Goal: Check status: Check status

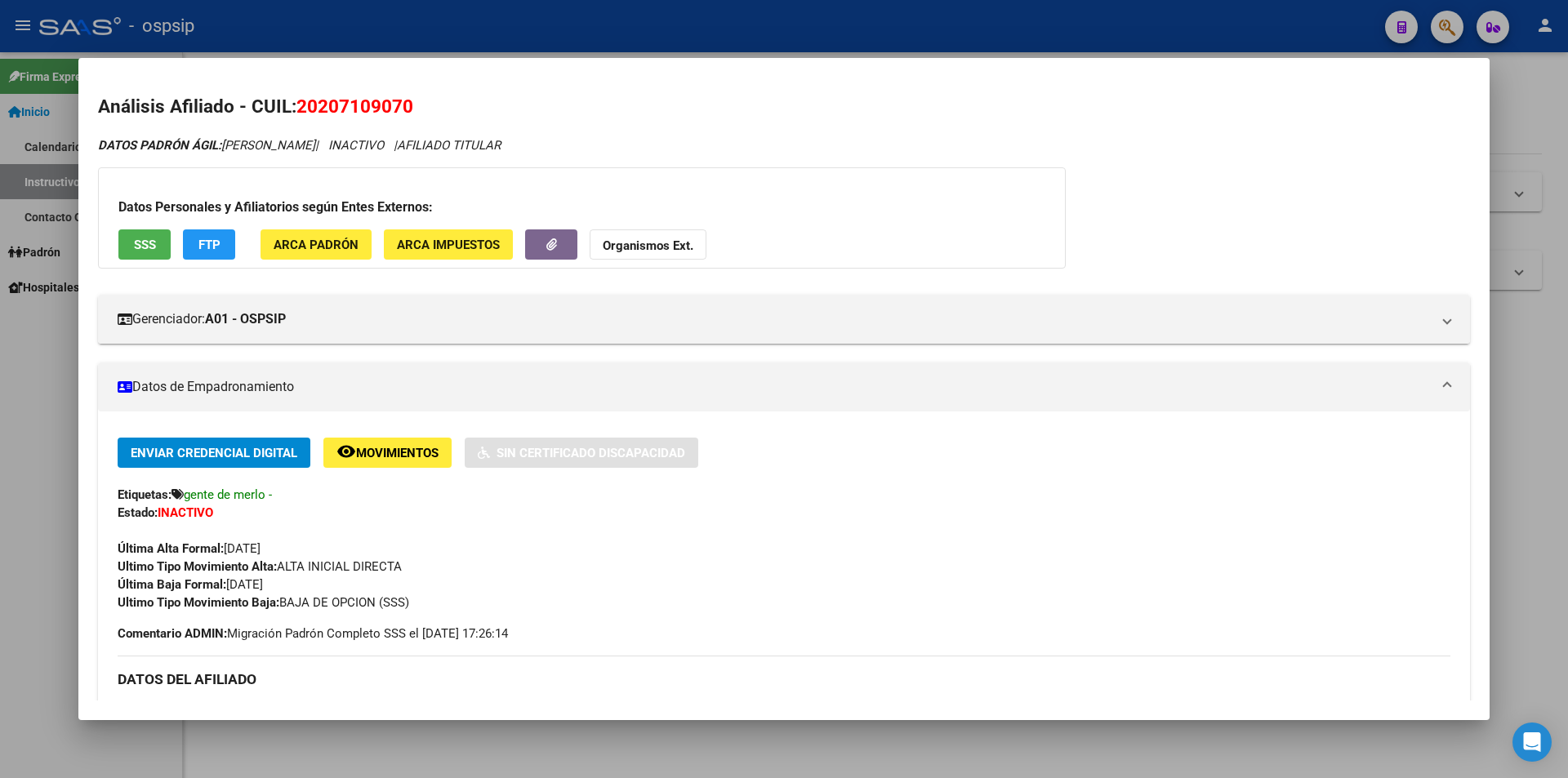
click at [629, 30] on div at bounding box center [784, 389] width 1568 height 778
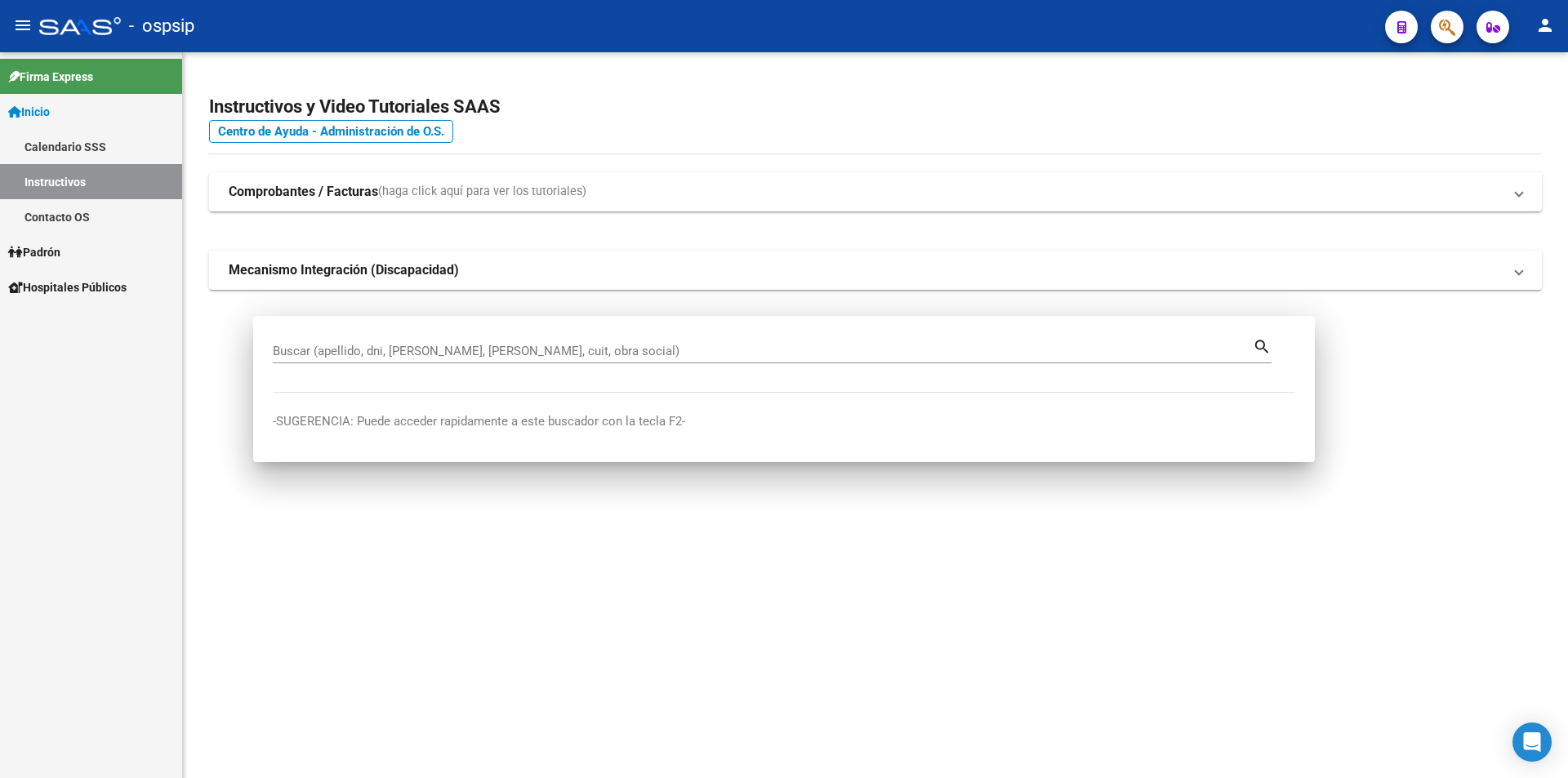
click at [637, 31] on div "- ospsip" at bounding box center [705, 26] width 1334 height 36
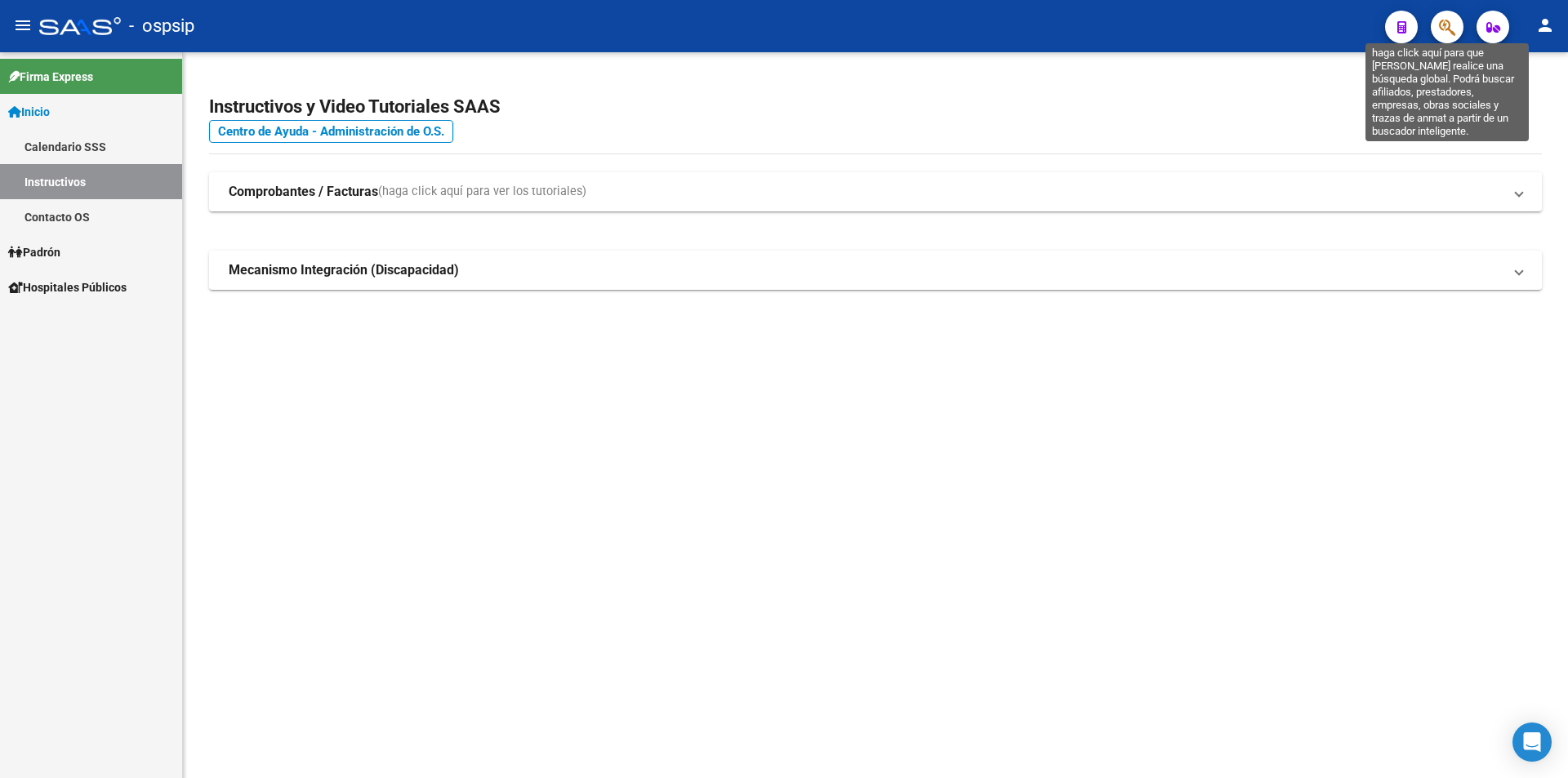
click at [1441, 29] on icon "button" at bounding box center [1447, 27] width 16 height 19
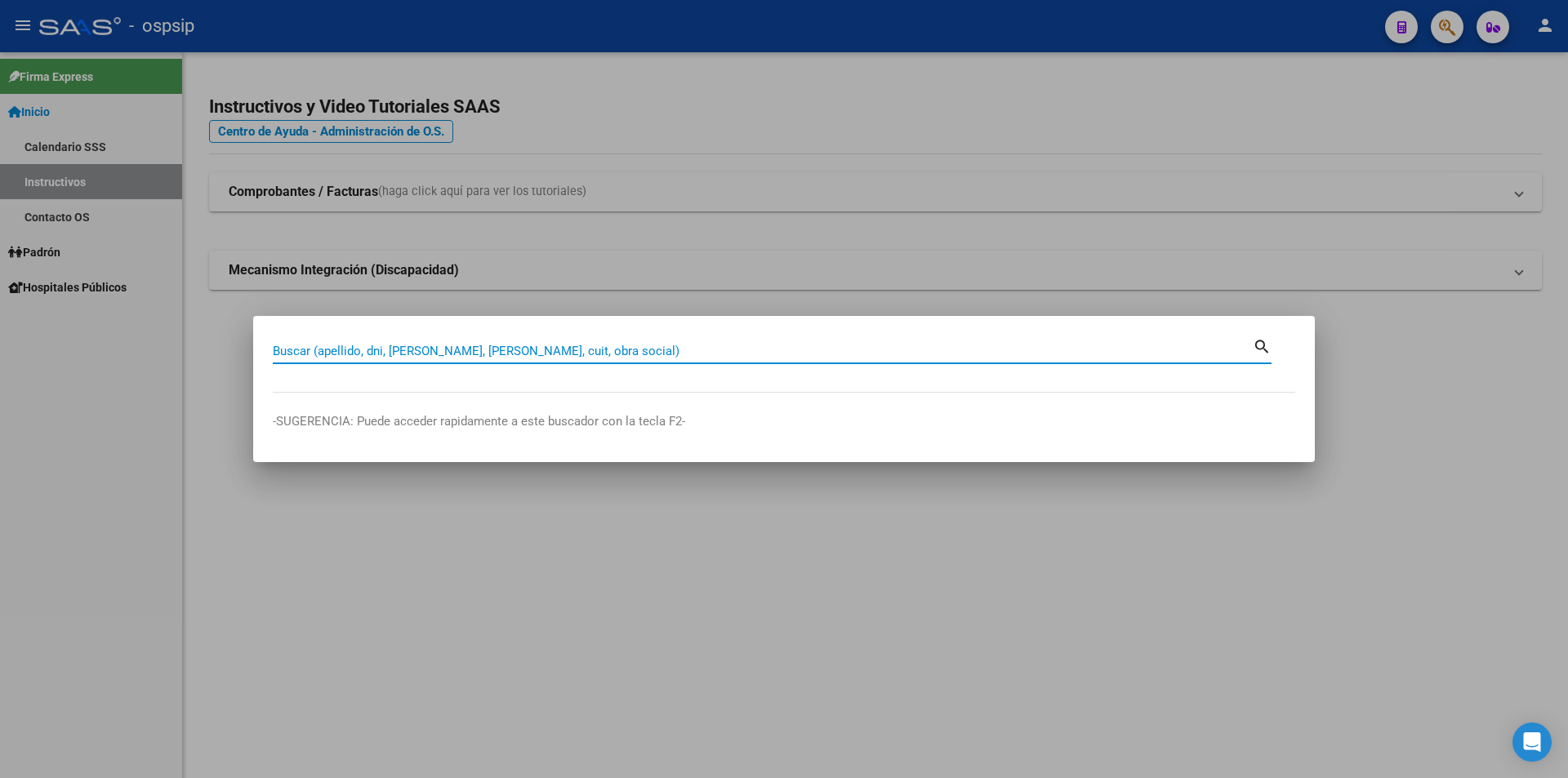
click at [520, 350] on input "Buscar (apellido, dni, [PERSON_NAME], [PERSON_NAME], cuit, obra social)" at bounding box center [763, 351] width 980 height 15
type input "27968605"
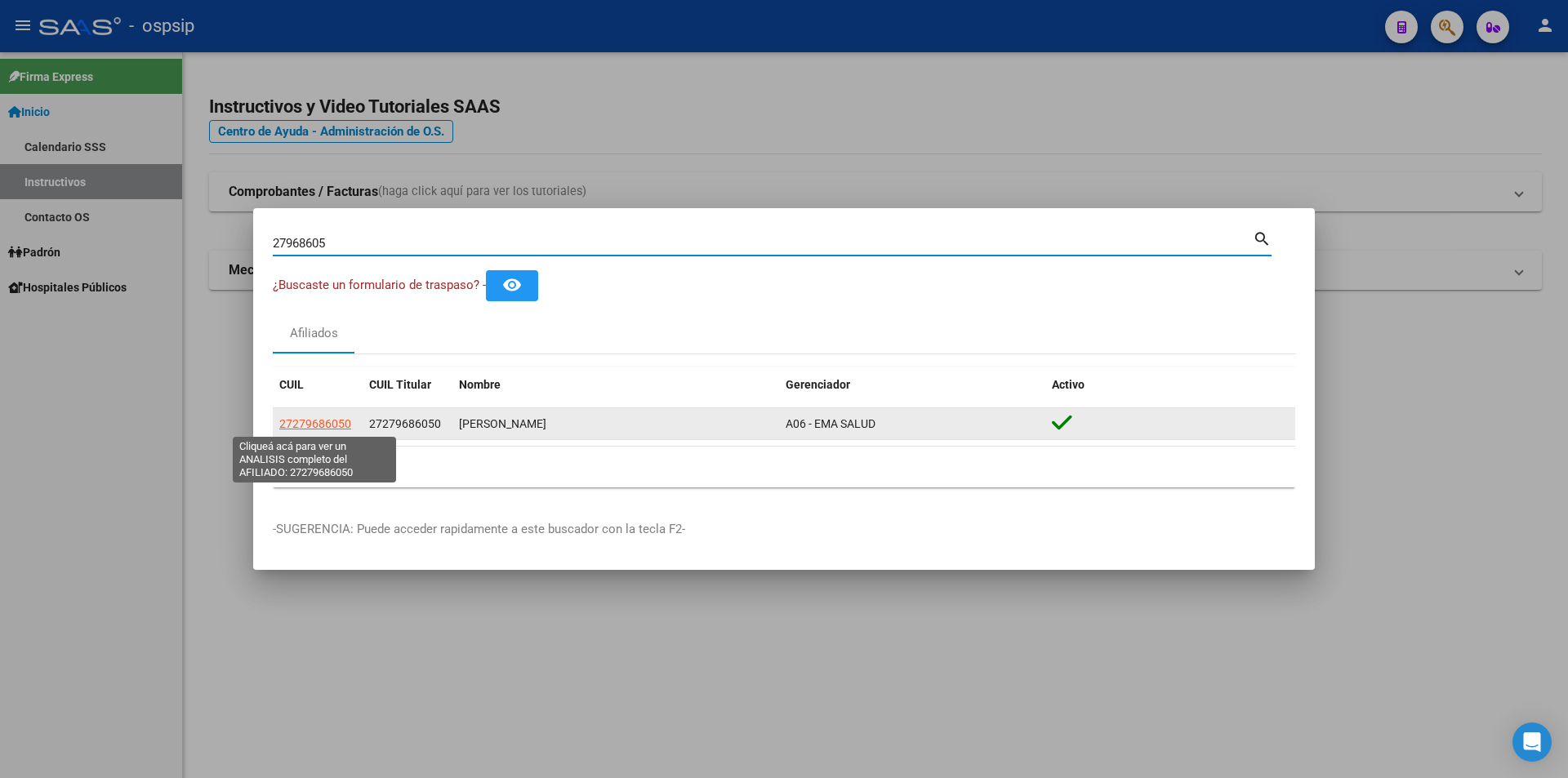
click at [336, 424] on span "27279686050" at bounding box center [315, 424] width 72 height 13
type textarea "27279686050"
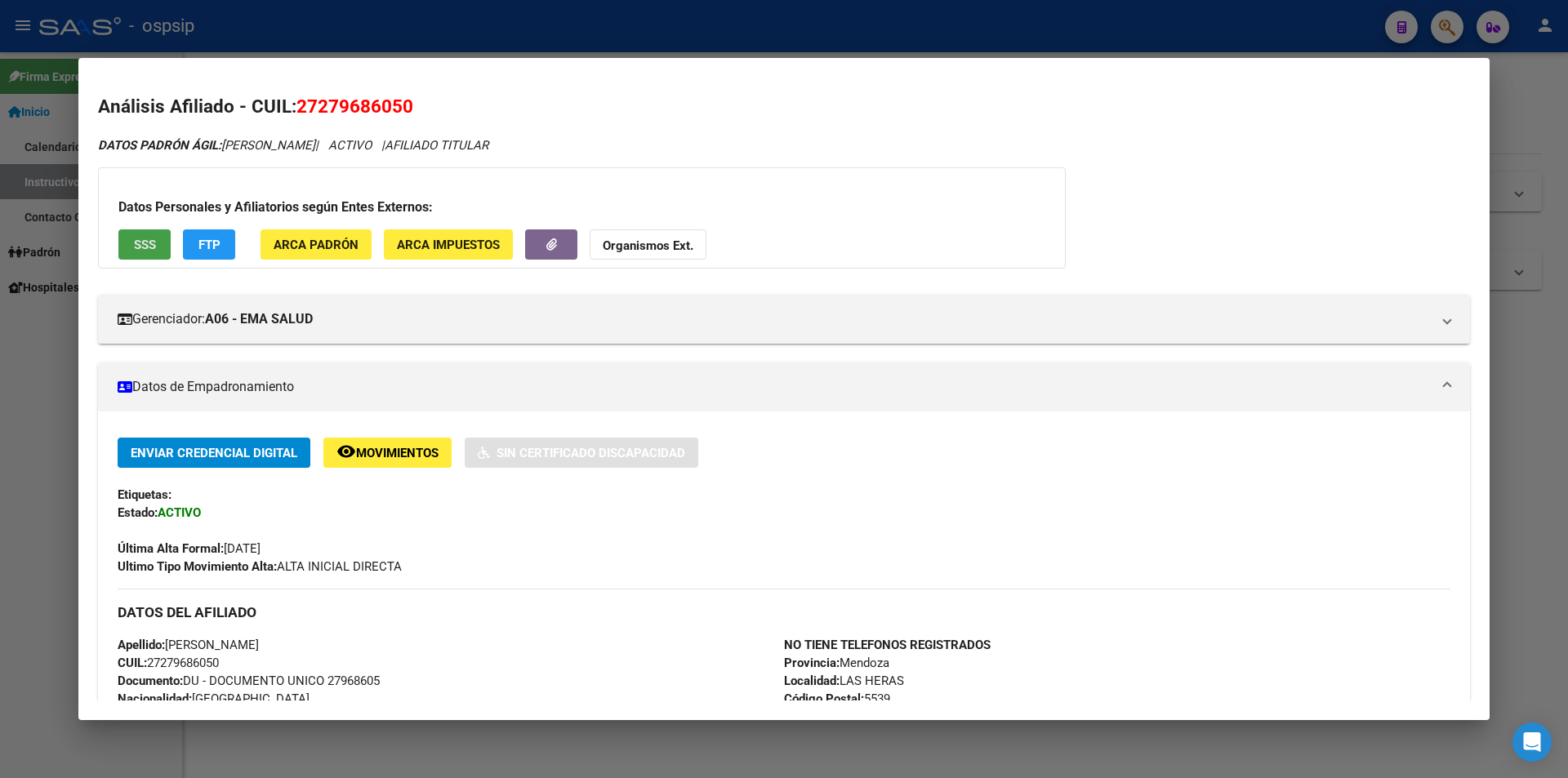
click at [161, 251] on button "SSS" at bounding box center [145, 244] width 52 height 30
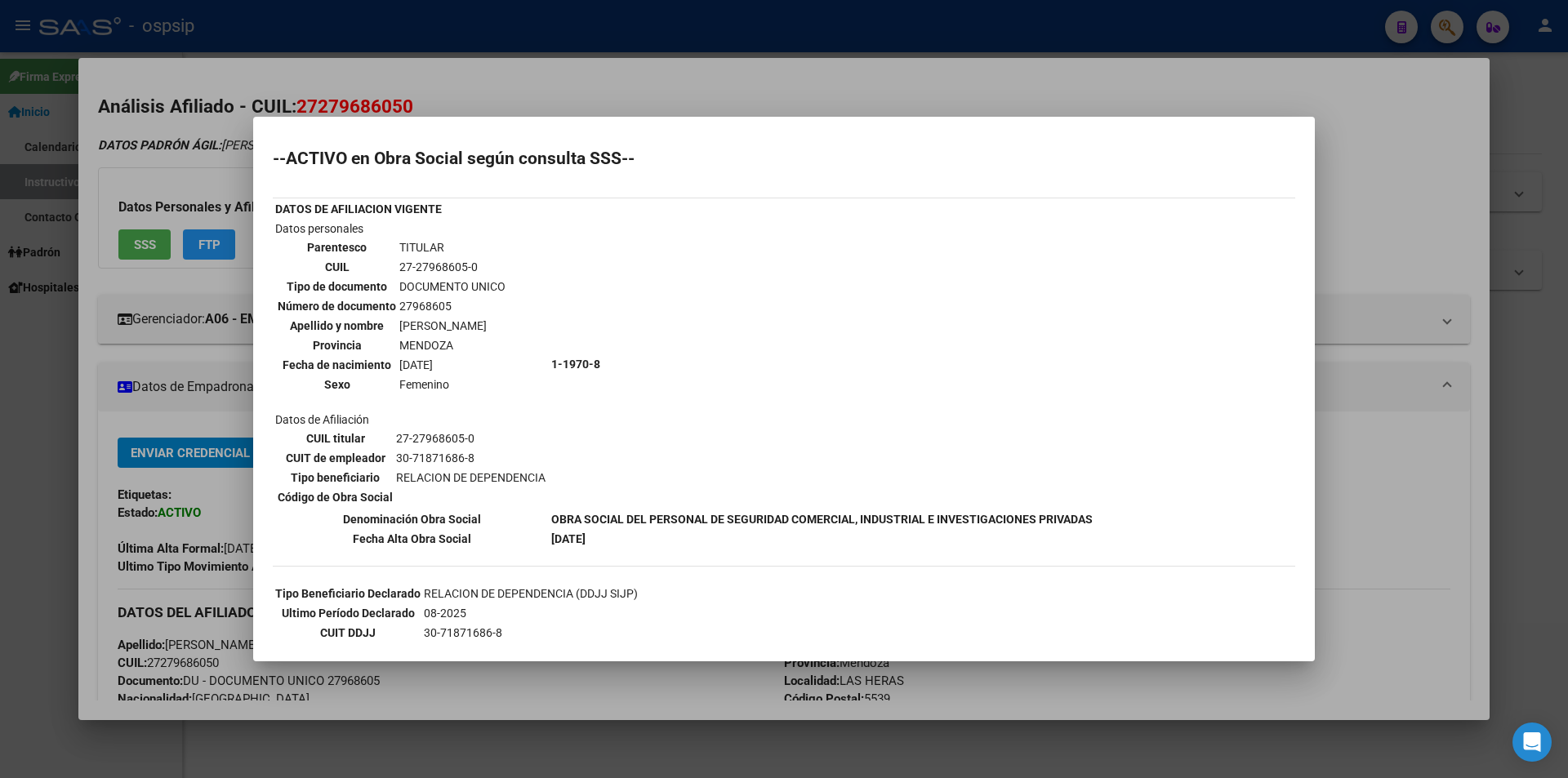
click at [1193, 109] on div at bounding box center [784, 389] width 1568 height 778
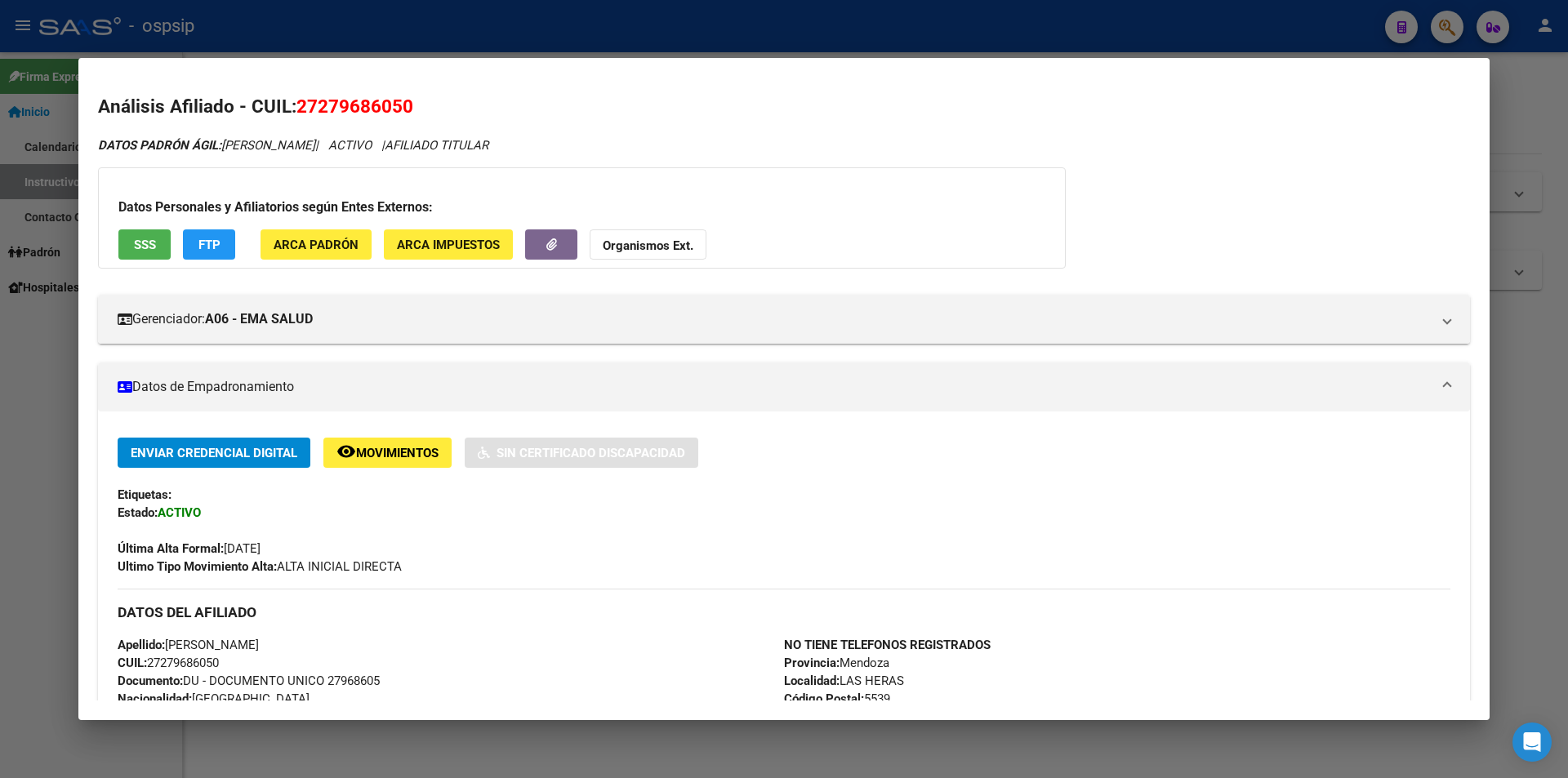
click at [945, 38] on div at bounding box center [784, 389] width 1568 height 778
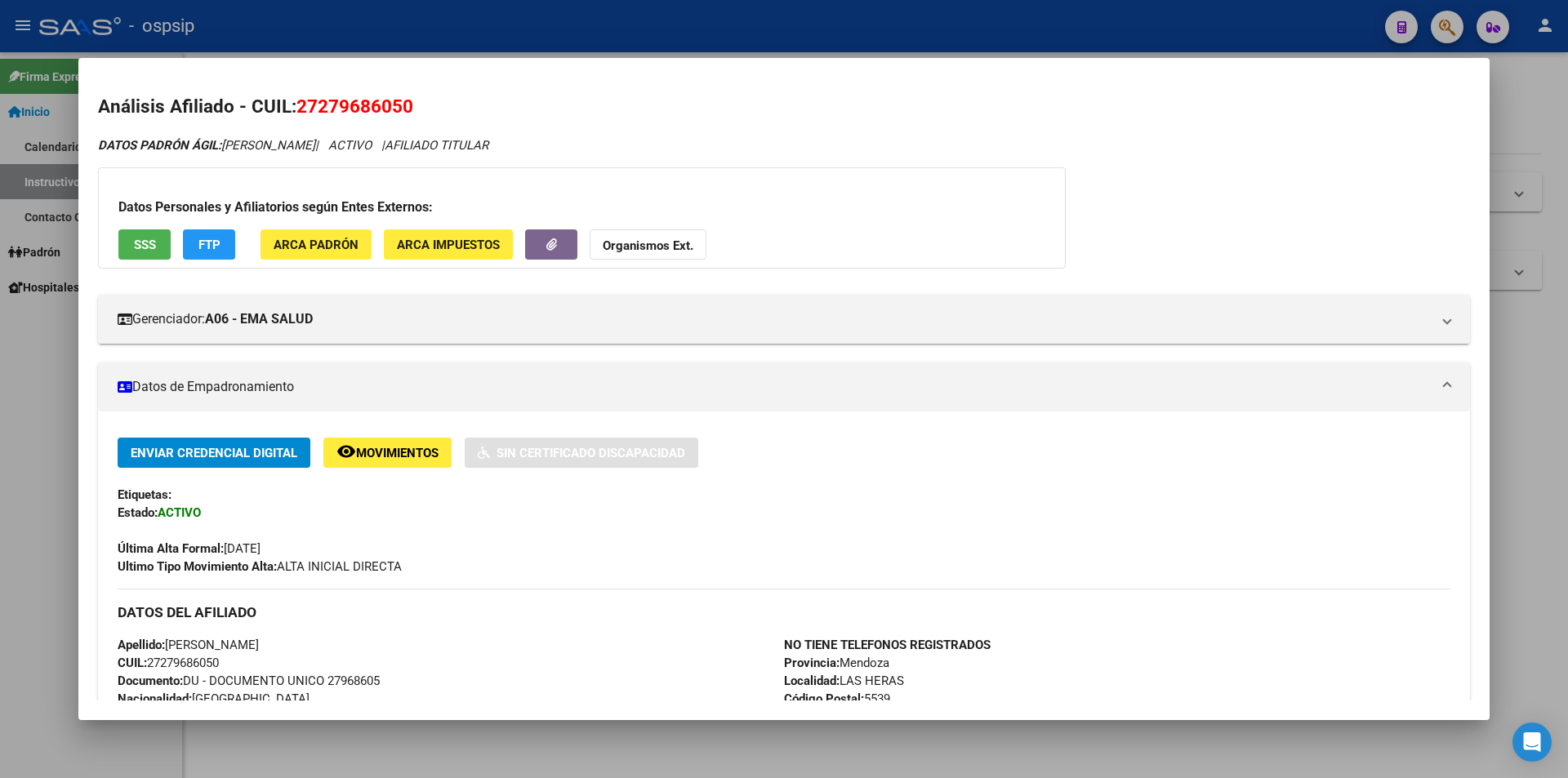
click at [949, 38] on div at bounding box center [784, 389] width 1568 height 778
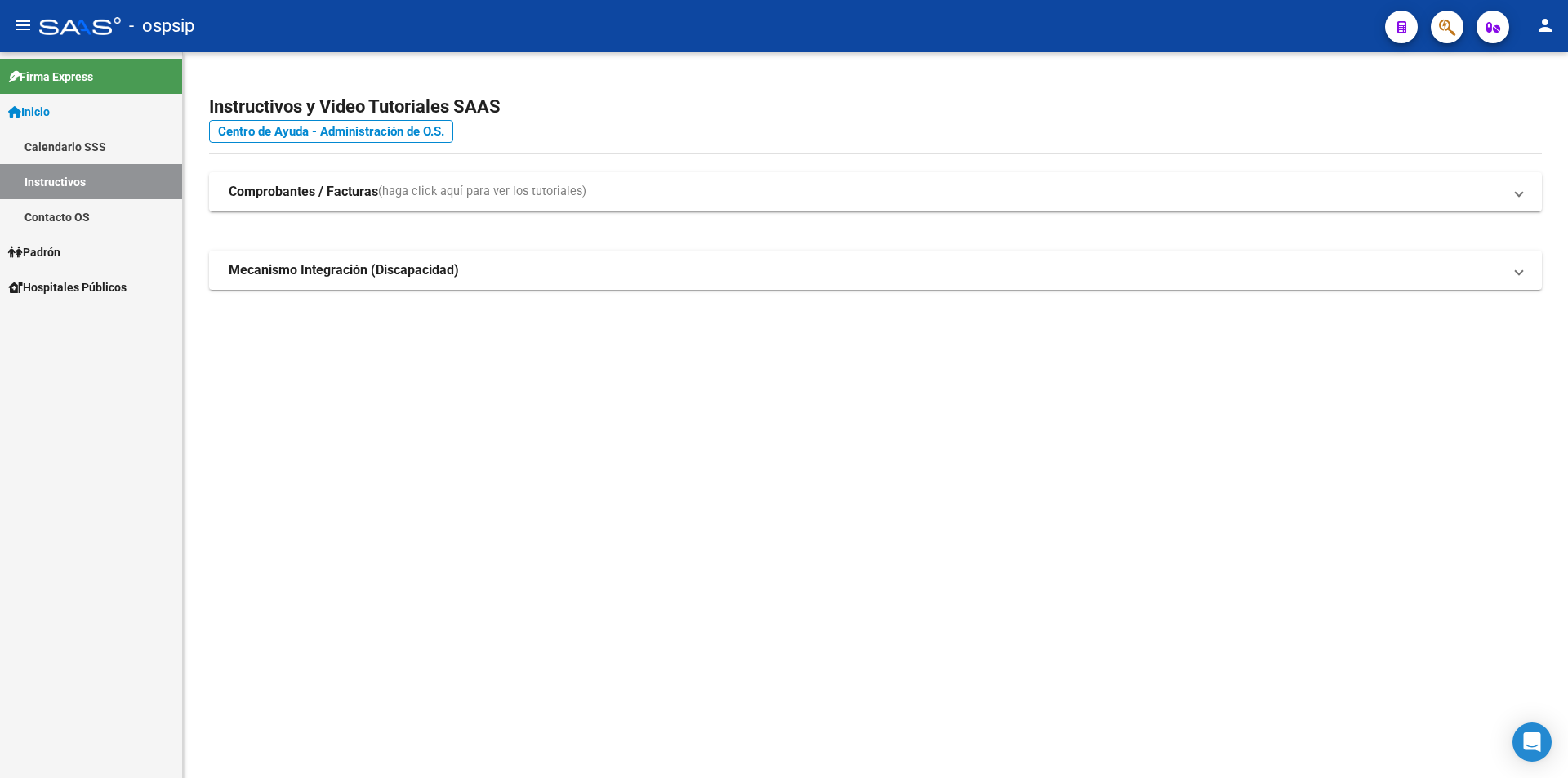
click at [951, 38] on div "- ospsip" at bounding box center [705, 26] width 1334 height 36
